Goal: Find specific page/section: Find specific page/section

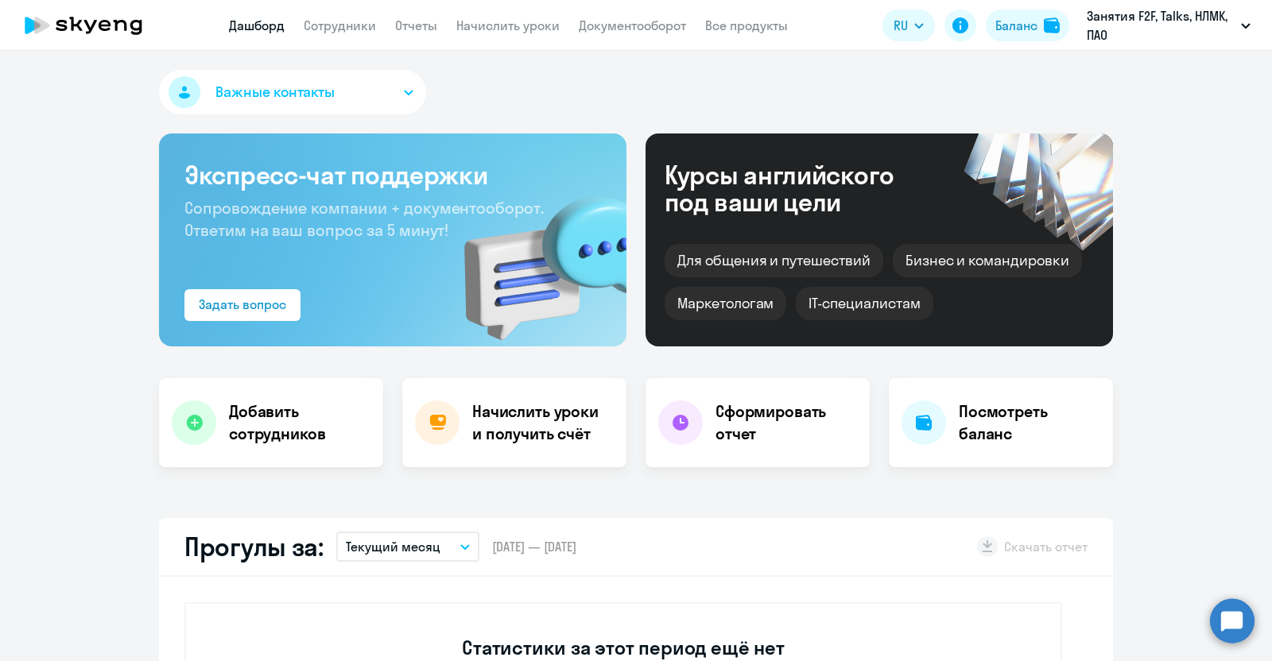
select select "30"
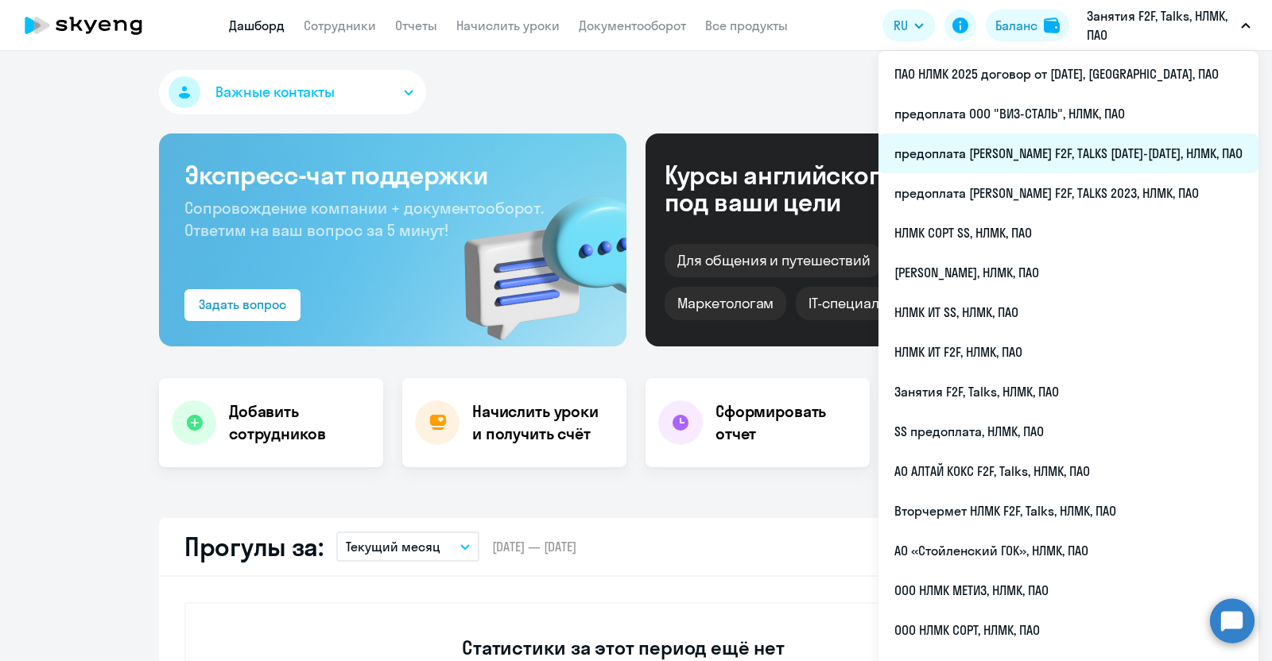
click at [1102, 147] on li "предоплата [PERSON_NAME] F2F, TALKS [DATE]-[DATE], НЛМК, ПАО" at bounding box center [1068, 154] width 380 height 40
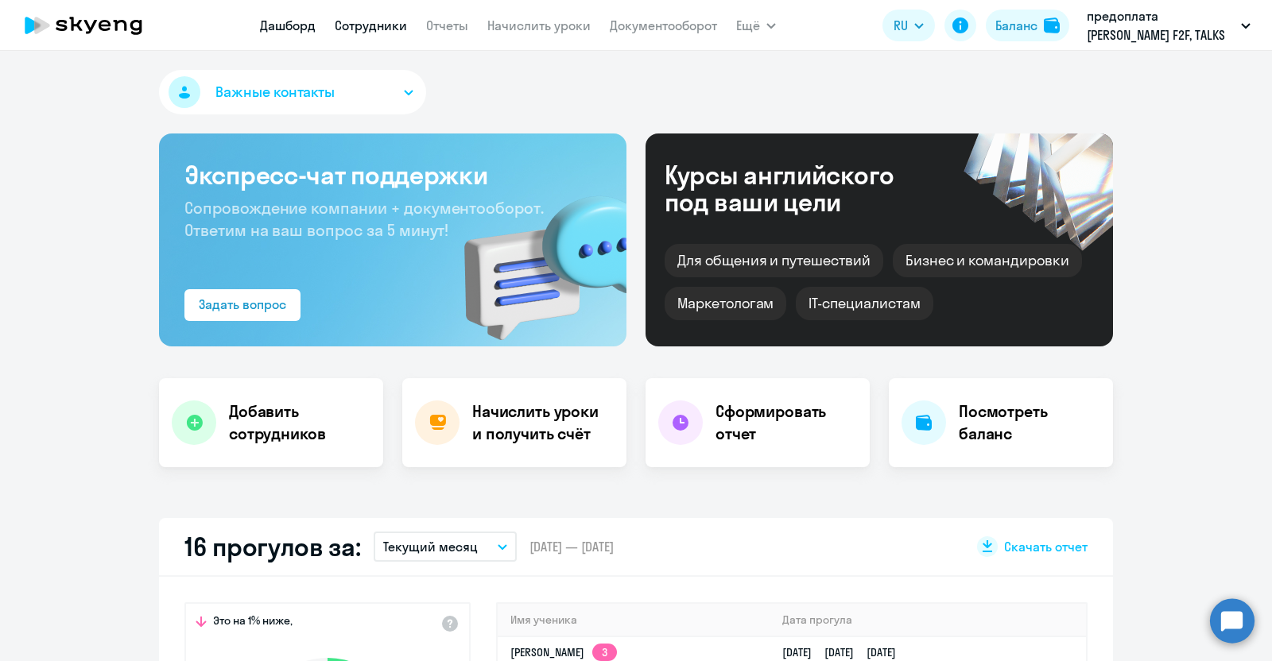
click at [370, 25] on link "Сотрудники" at bounding box center [371, 25] width 72 height 16
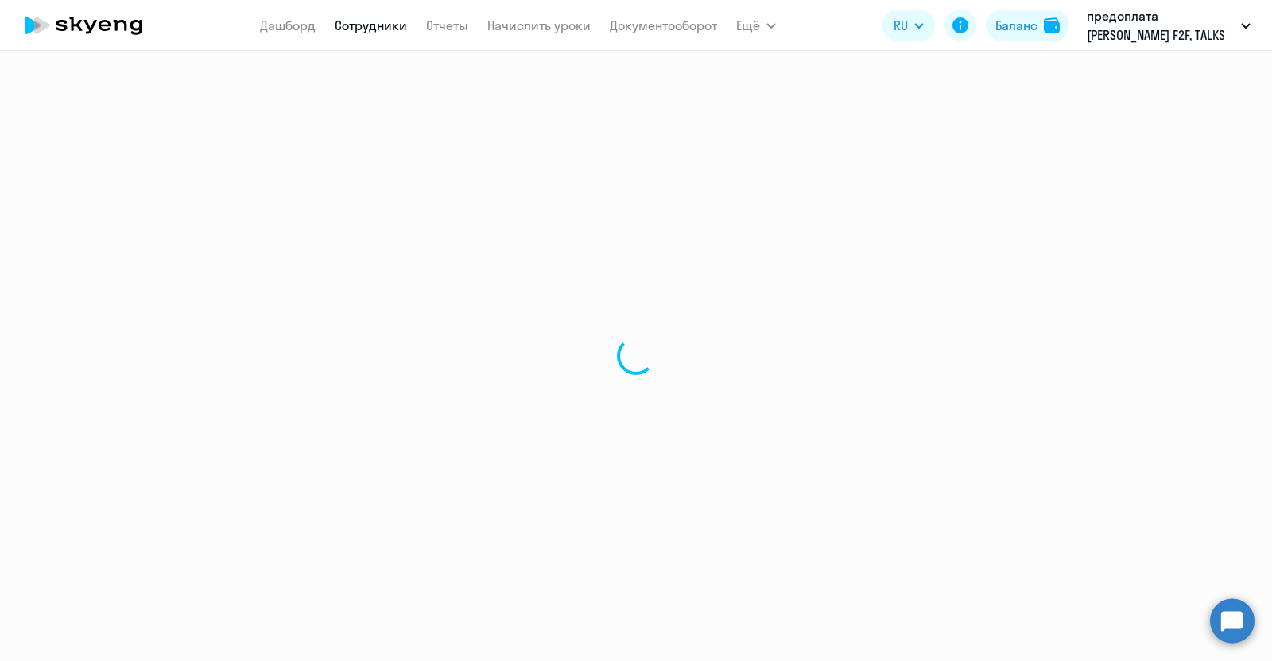
select select "30"
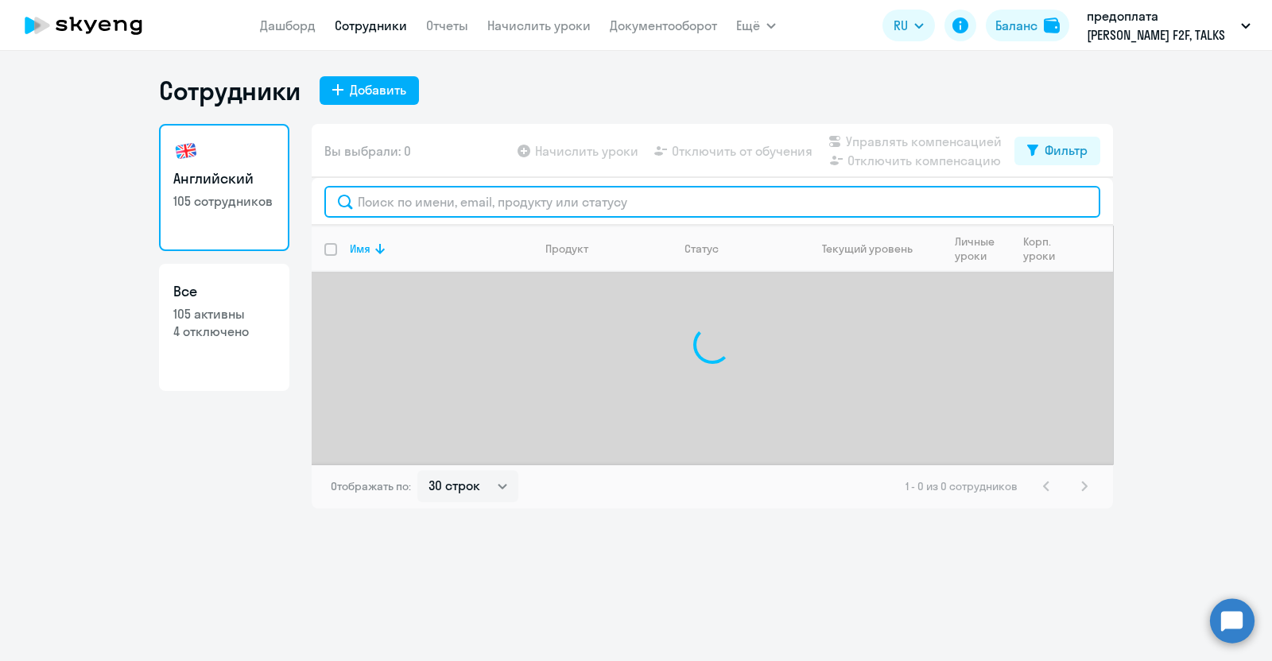
click at [361, 192] on input "text" at bounding box center [712, 202] width 776 height 32
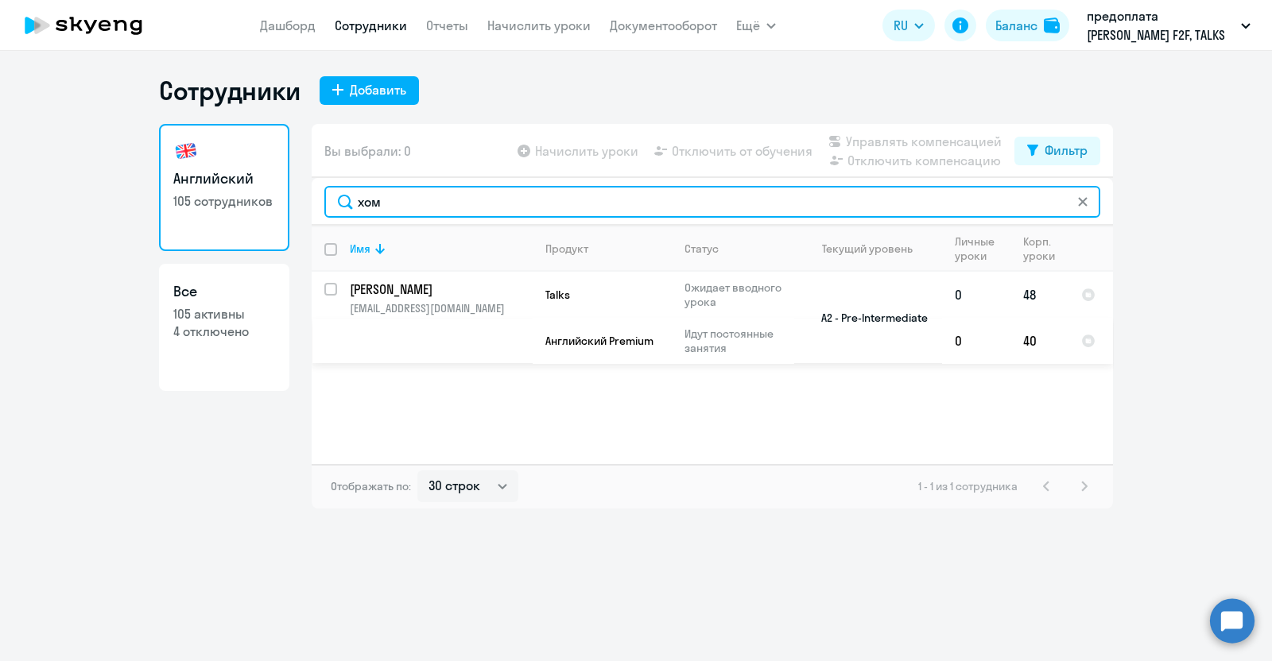
type input "хом"
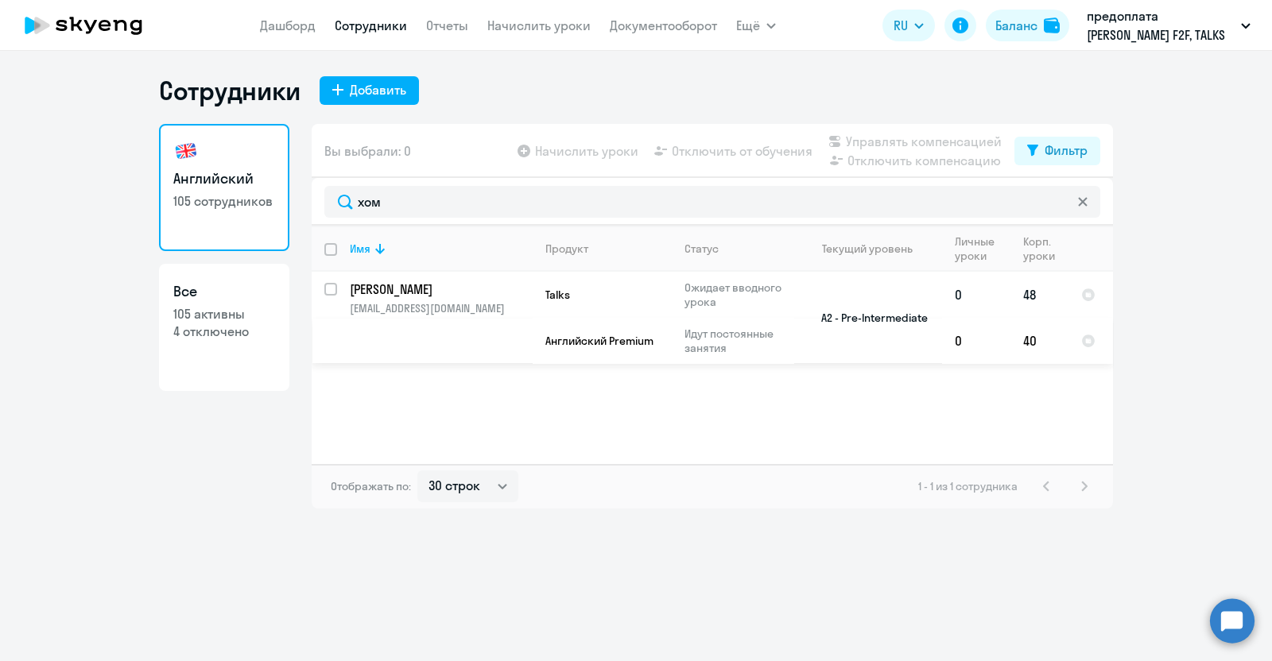
click at [397, 307] on p "[EMAIL_ADDRESS][DOMAIN_NAME]" at bounding box center [441, 308] width 182 height 14
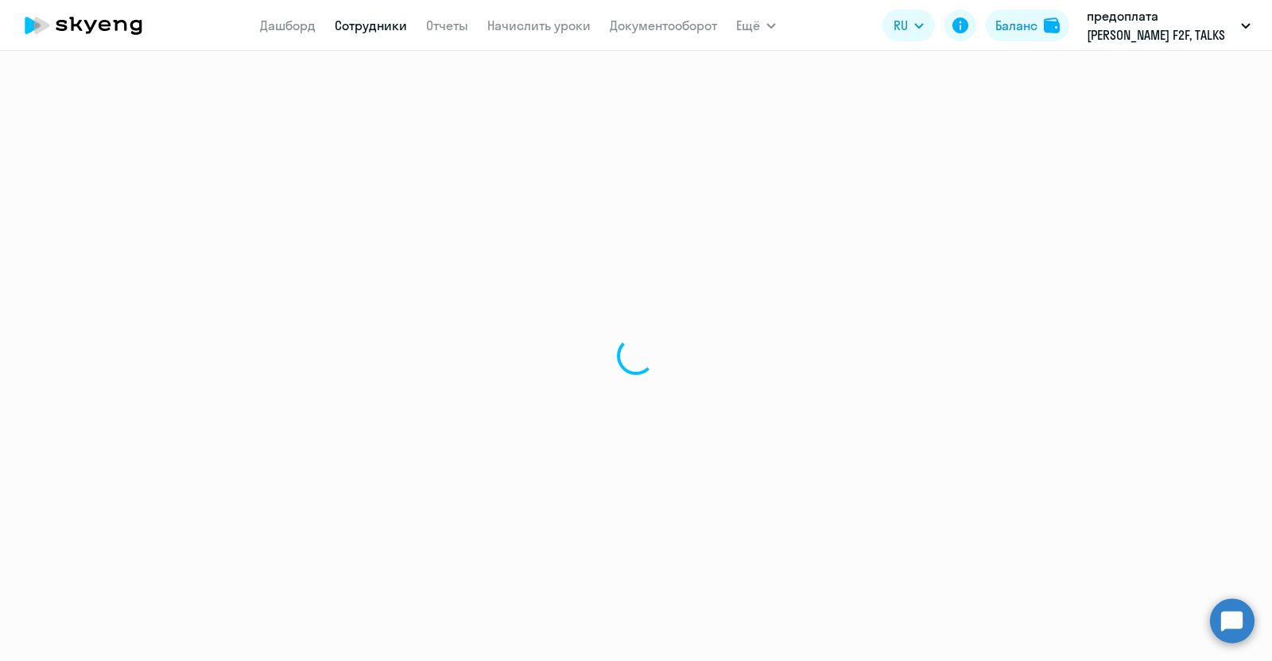
select select "english"
